Goal: Information Seeking & Learning: Learn about a topic

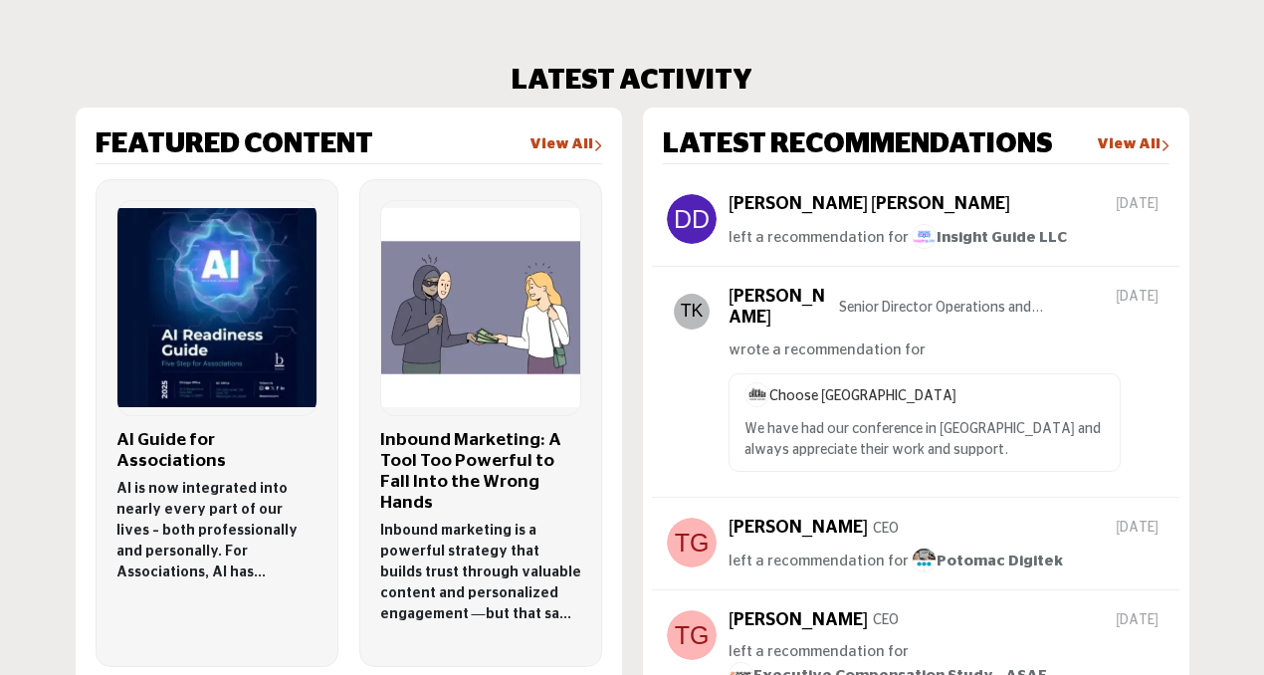
scroll to position [1181, 0]
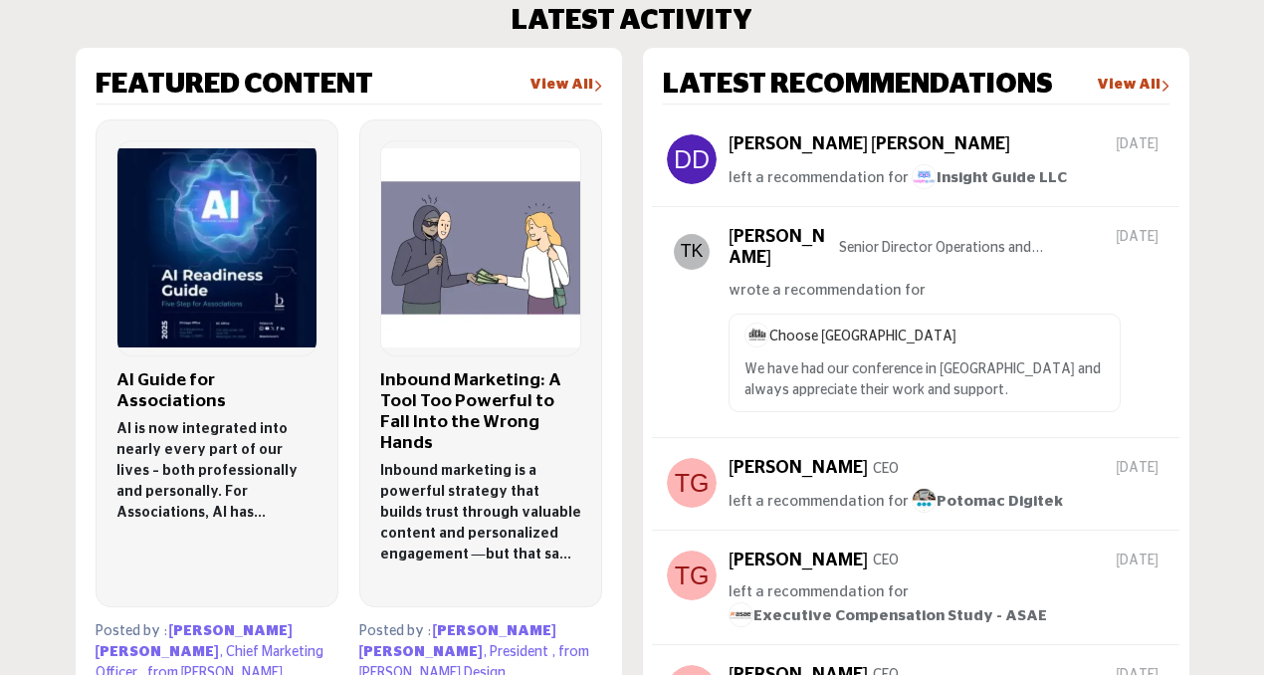
click at [243, 419] on p "AI is now integrated into nearly every part of our lives – both professionally …" at bounding box center [216, 471] width 201 height 105
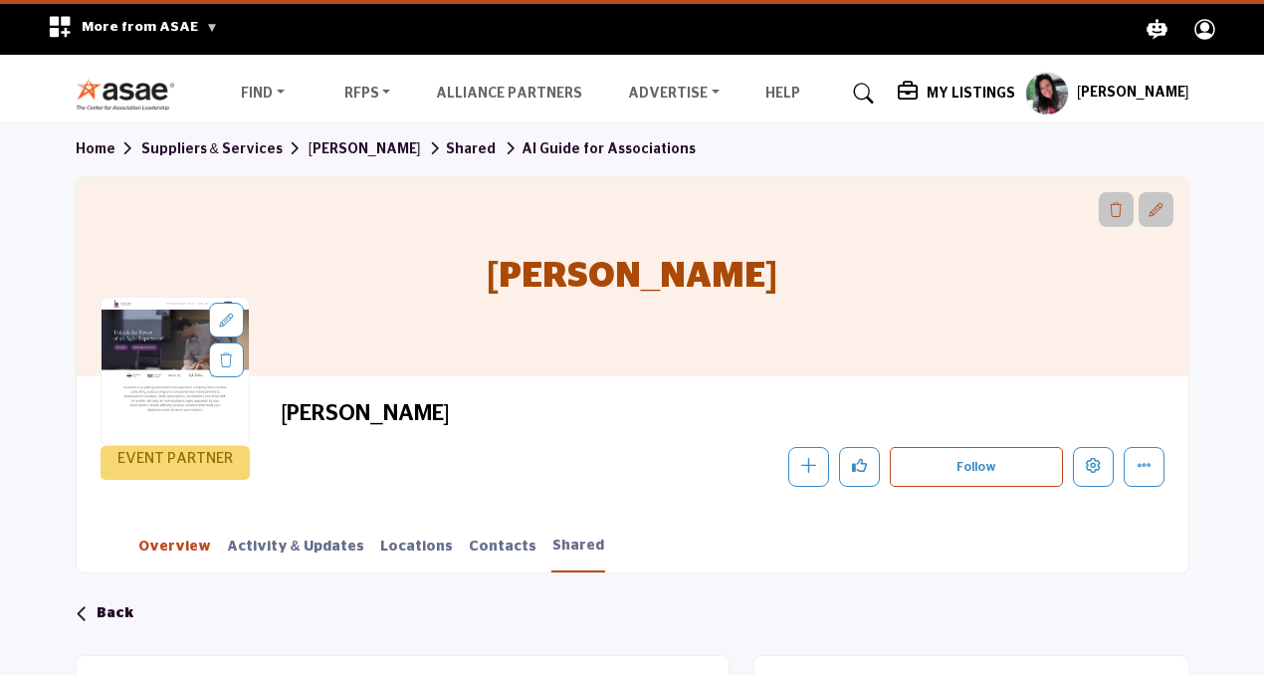
click at [156, 555] on link "Overview" at bounding box center [174, 553] width 75 height 35
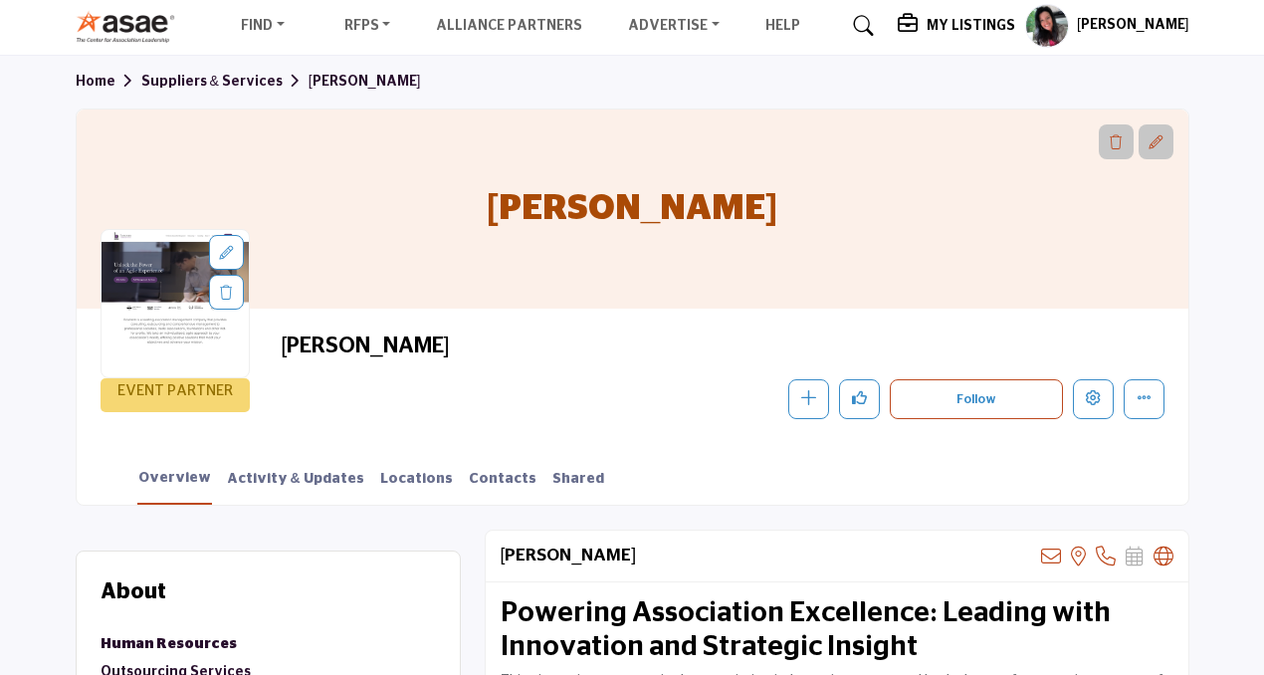
scroll to position [44, 0]
